Goal: Task Accomplishment & Management: Complete application form

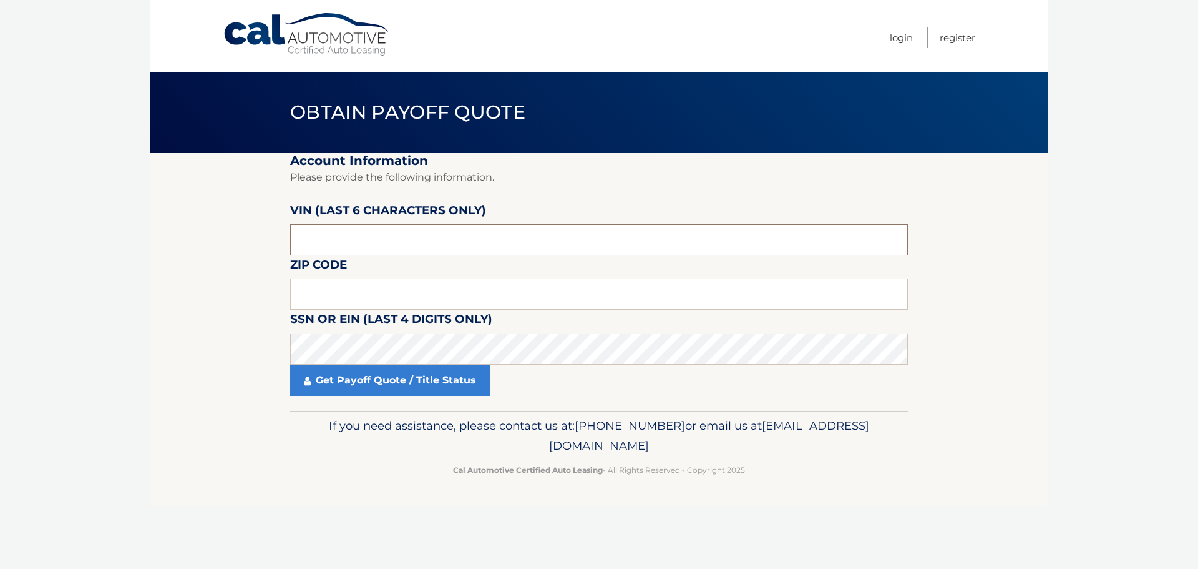
click at [349, 239] on input "text" at bounding box center [599, 239] width 618 height 31
click at [336, 241] on input "text" at bounding box center [599, 239] width 618 height 31
drag, startPoint x: 336, startPoint y: 241, endPoint x: 182, endPoint y: 162, distance: 173.9
click at [182, 205] on section "Account Information Please provide the following information. VIN (last 6 chara…" at bounding box center [599, 282] width 899 height 258
click at [326, 241] on input "text" at bounding box center [599, 239] width 618 height 31
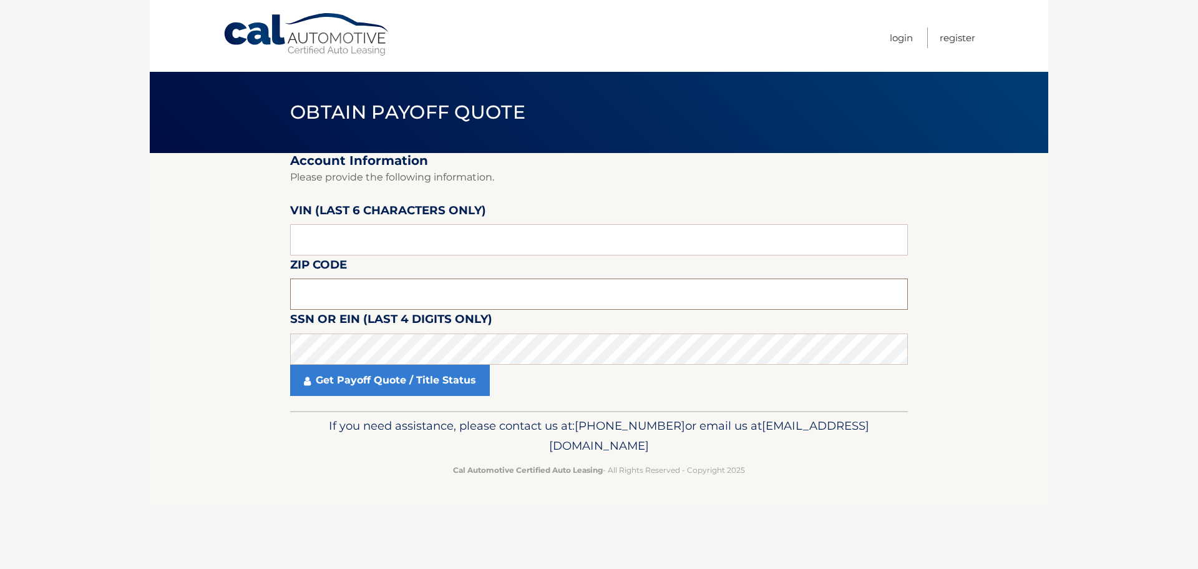
click at [324, 294] on input "text" at bounding box center [599, 293] width 618 height 31
click at [307, 296] on input "text" at bounding box center [599, 293] width 618 height 31
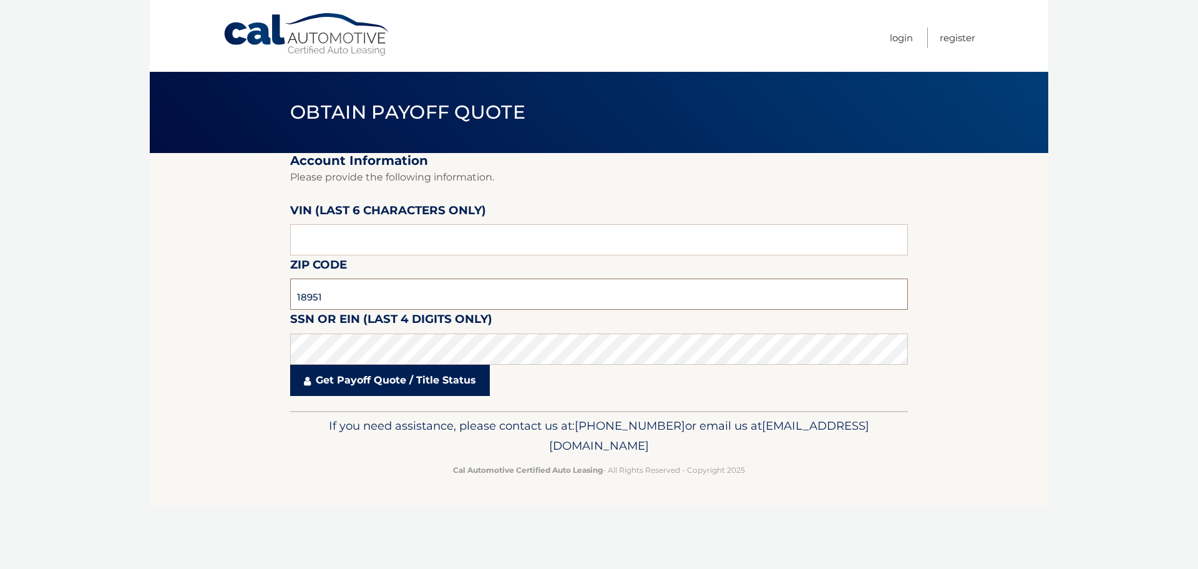
type input "18951"
click at [396, 383] on link "Get Payoff Quote / Title Status" at bounding box center [390, 380] width 200 height 31
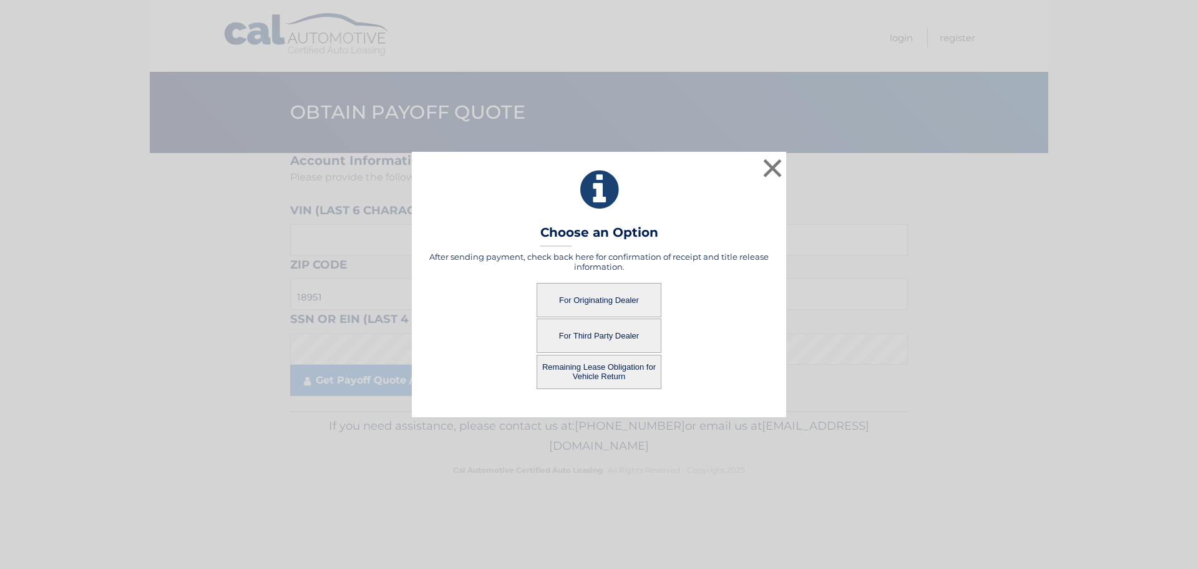
click at [600, 334] on button "For Third Party Dealer" at bounding box center [599, 335] width 125 height 34
click at [588, 333] on button "For Third Party Dealer" at bounding box center [599, 335] width 125 height 34
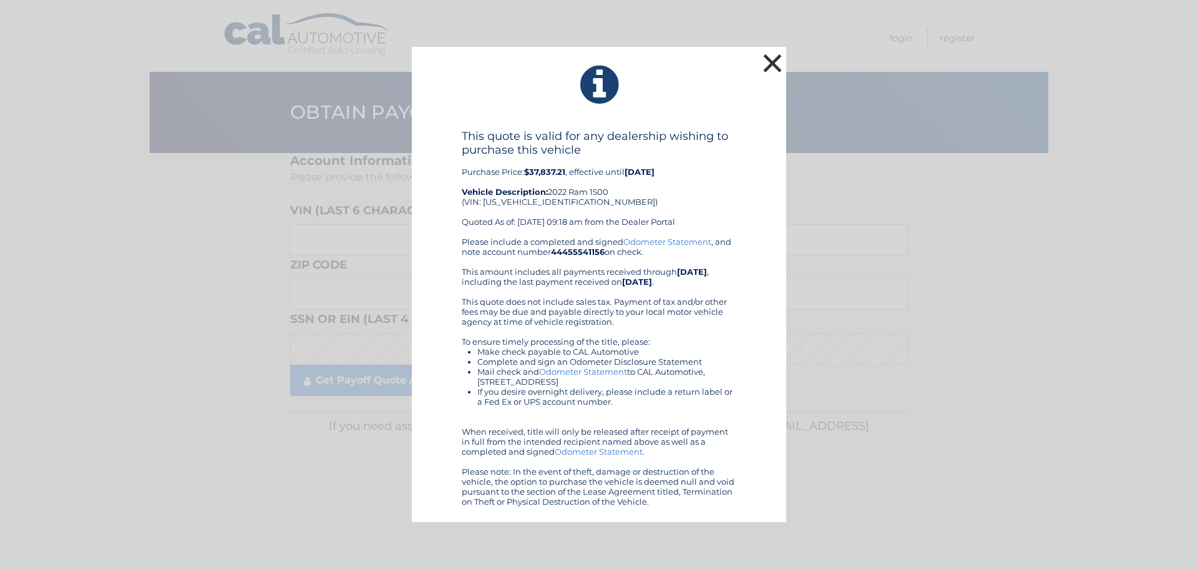
click at [769, 61] on button "×" at bounding box center [772, 63] width 25 height 25
